Goal: Information Seeking & Learning: Learn about a topic

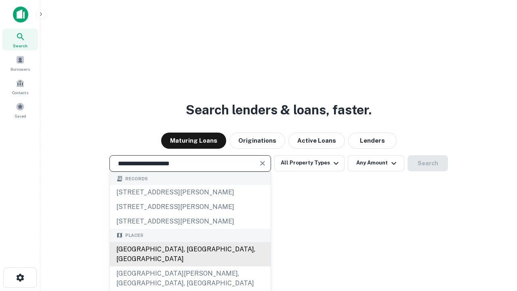
click at [190, 266] on div "[GEOGRAPHIC_DATA], [GEOGRAPHIC_DATA], [GEOGRAPHIC_DATA]" at bounding box center [190, 254] width 161 height 24
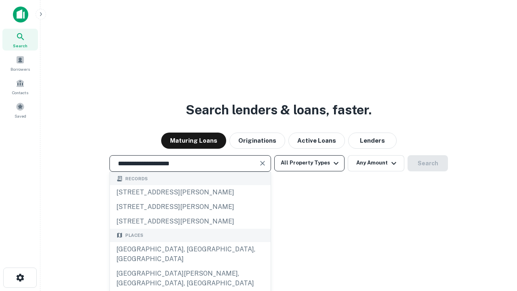
click at [309, 163] on button "All Property Types" at bounding box center [309, 163] width 70 height 16
type input "**********"
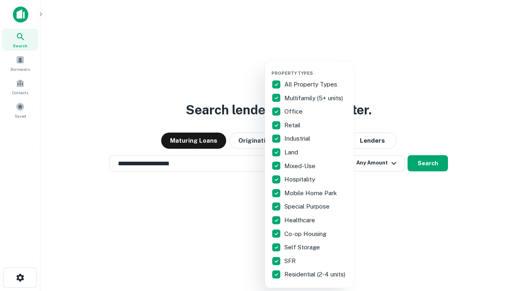
click at [316, 68] on button "button" at bounding box center [315, 68] width 89 height 0
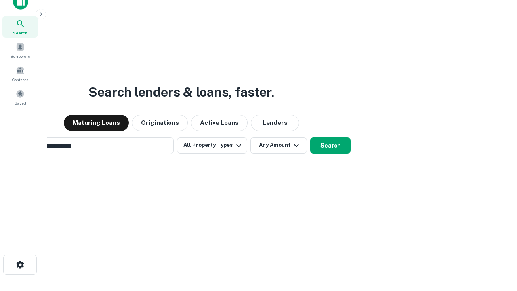
scroll to position [58, 228]
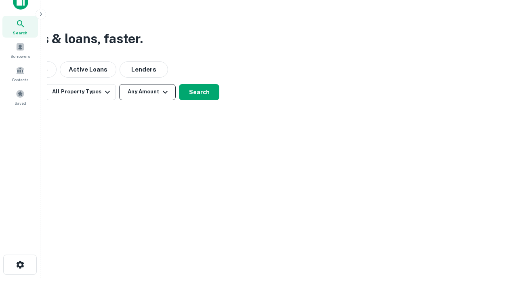
click at [147, 92] on button "Any Amount" at bounding box center [147, 92] width 57 height 16
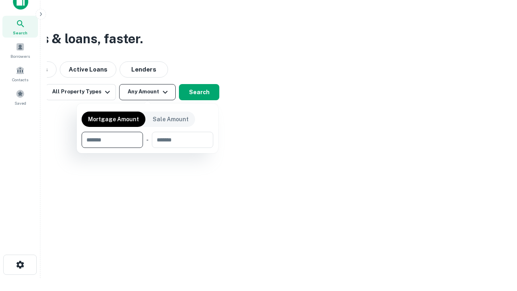
type input "*******"
click at [147, 148] on button "button" at bounding box center [148, 148] width 132 height 0
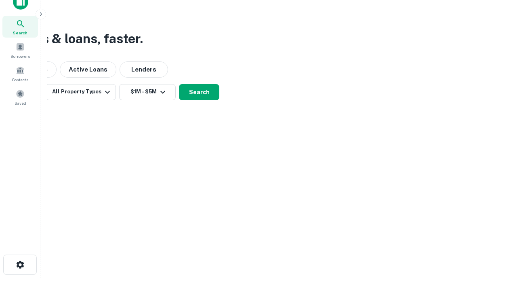
scroll to position [5, 149]
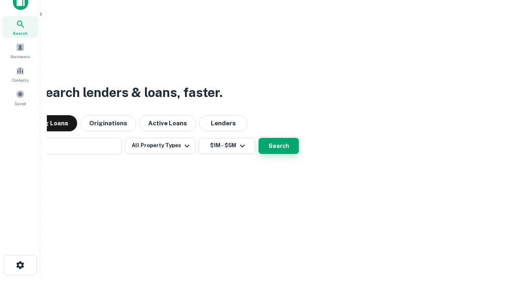
click at [258, 138] on button "Search" at bounding box center [278, 146] width 40 height 16
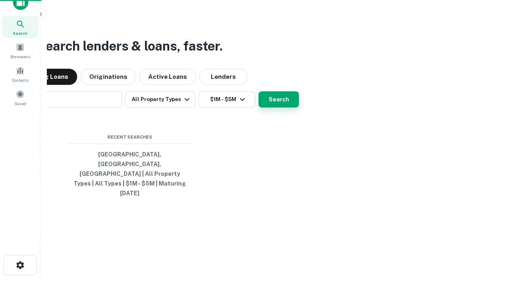
scroll to position [21, 228]
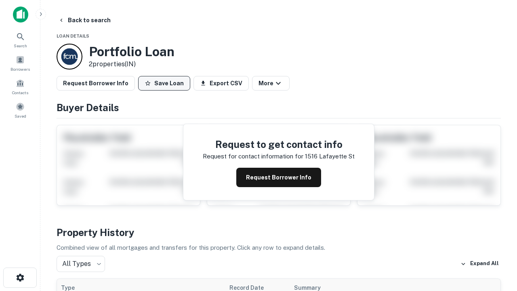
click at [164, 83] on button "Save Loan" at bounding box center [164, 83] width 52 height 15
click at [166, 83] on button "Save Loan" at bounding box center [164, 83] width 52 height 15
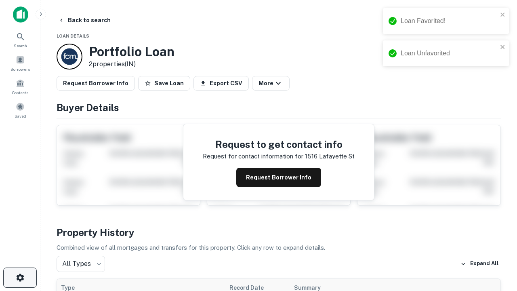
click at [20, 277] on icon "button" at bounding box center [20, 277] width 10 height 10
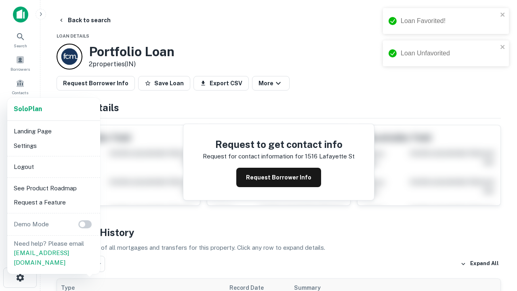
click at [53, 166] on li "Logout" at bounding box center [53, 166] width 86 height 15
